Goal: Transaction & Acquisition: Subscribe to service/newsletter

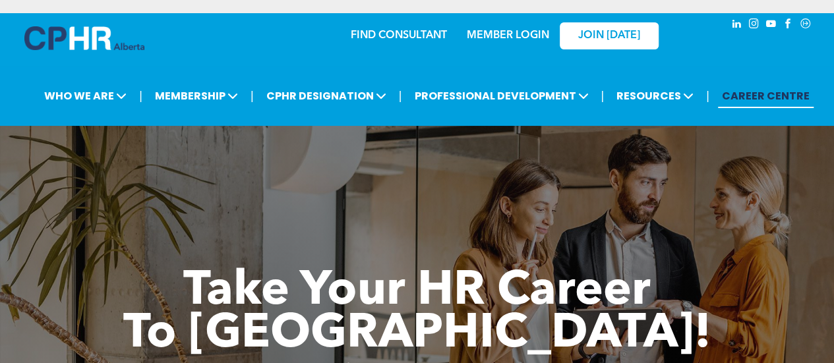
click at [496, 39] on link "MEMBER LOGIN" at bounding box center [508, 35] width 82 height 11
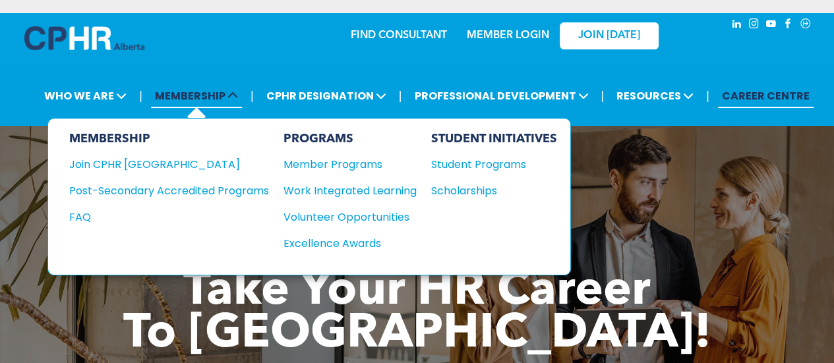
click at [221, 98] on span "MEMBERSHIP" at bounding box center [196, 96] width 91 height 24
click at [230, 92] on span at bounding box center [231, 95] width 13 height 15
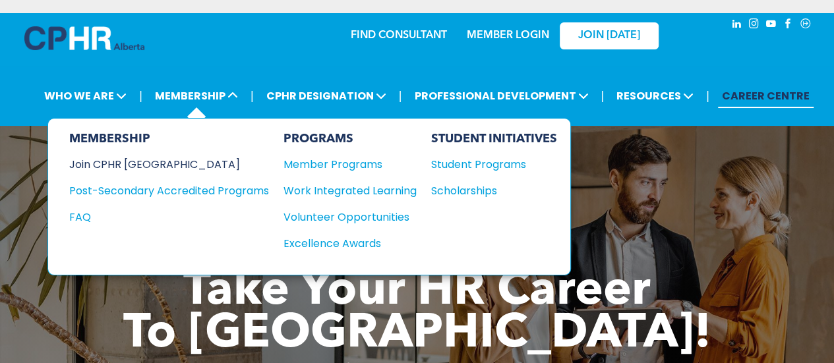
click at [143, 160] on div "Join CPHR [GEOGRAPHIC_DATA]" at bounding box center [159, 164] width 180 height 16
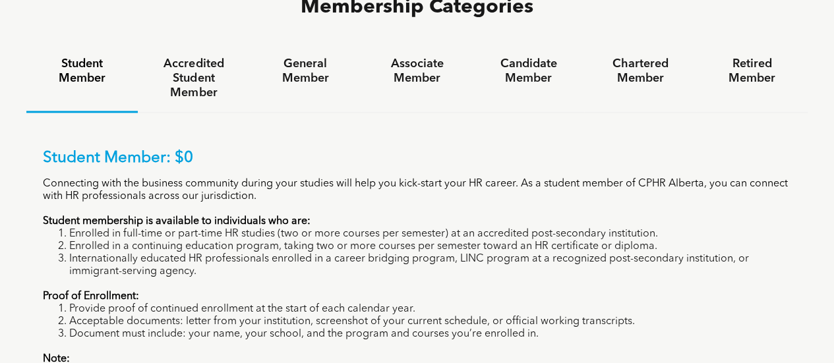
scroll to position [887, 0]
click at [186, 56] on h4 "Accredited Student Member" at bounding box center [194, 78] width 88 height 44
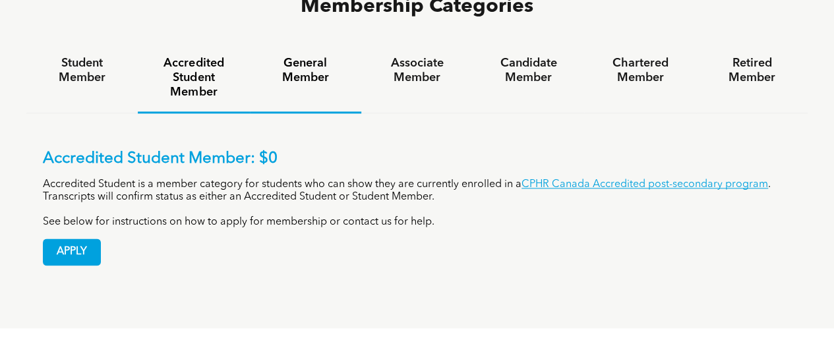
click at [310, 56] on h4 "General Member" at bounding box center [306, 70] width 88 height 29
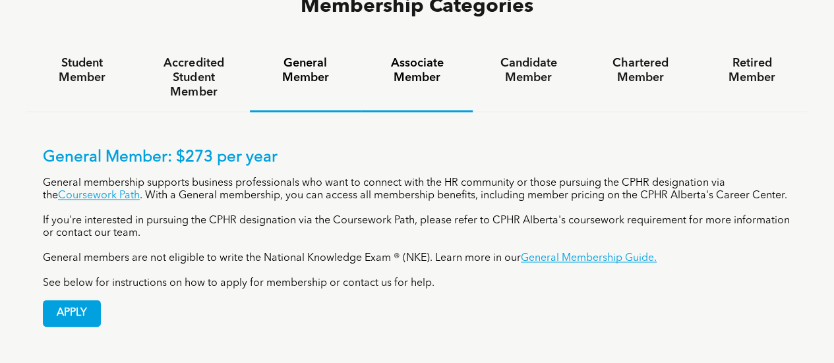
click at [437, 56] on h4 "Associate Member" at bounding box center [417, 70] width 88 height 29
